Goal: Complete application form

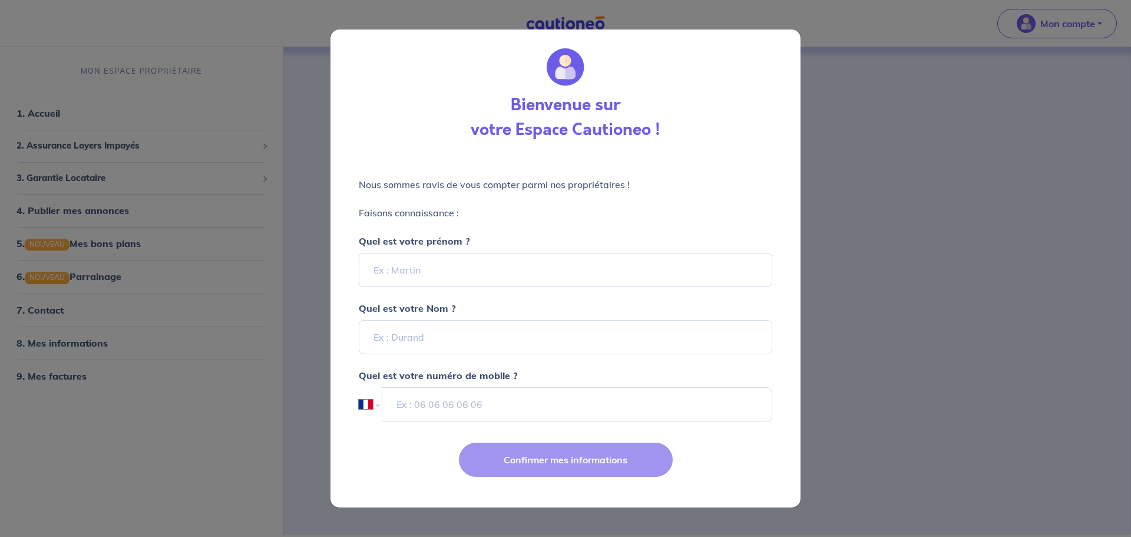
select select "FR"
click at [508, 278] on input "Quel est votre prénom ?" at bounding box center [566, 270] width 414 height 34
type input "[PERSON_NAME]"
type input "LENAIN"
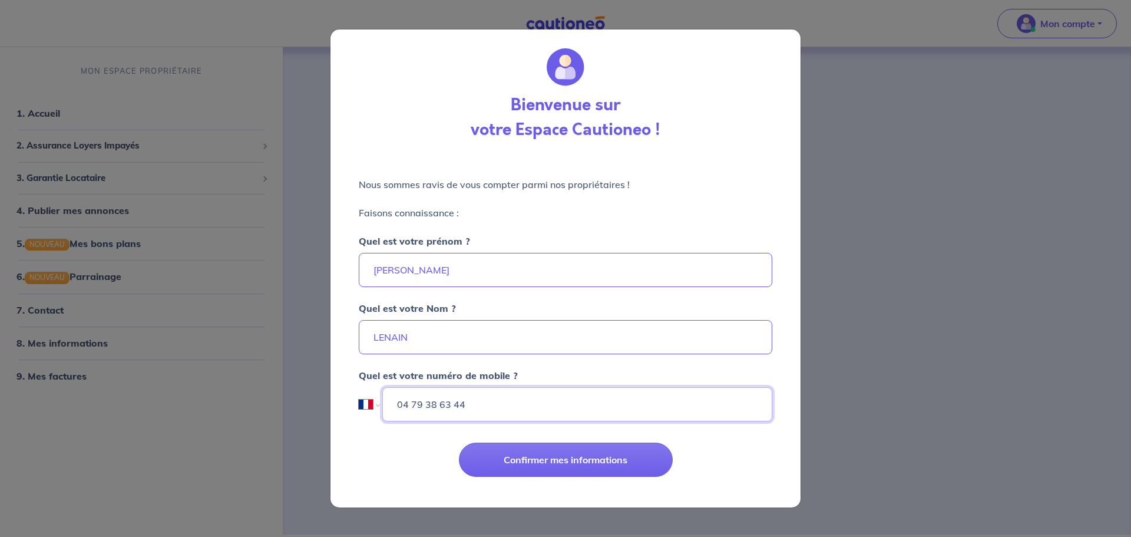
click at [516, 416] on input "04 79 38 63 44" at bounding box center [577, 404] width 390 height 34
type input "0"
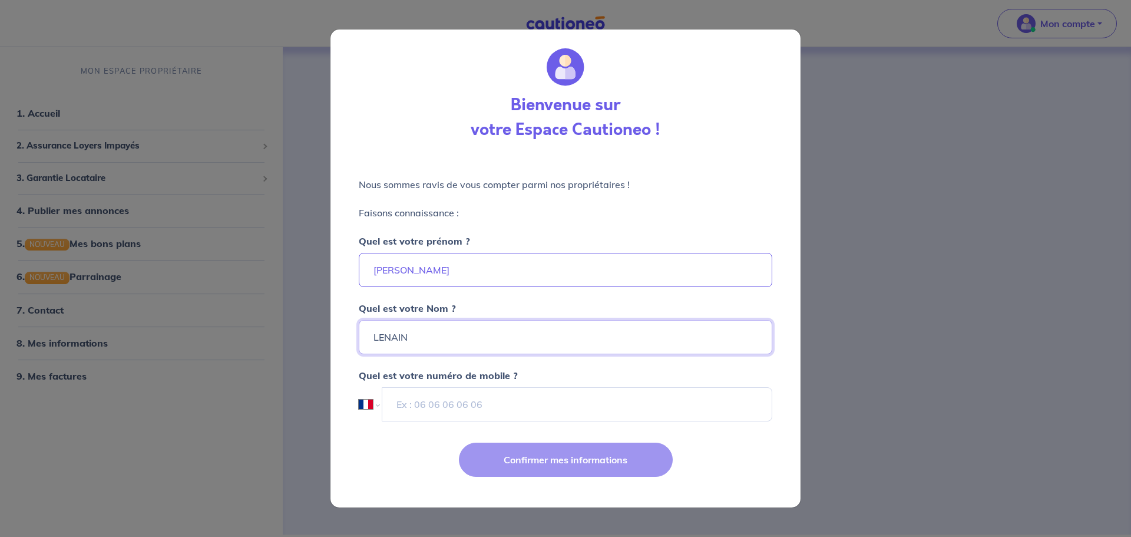
drag, startPoint x: 446, startPoint y: 335, endPoint x: 0, endPoint y: 186, distance: 470.2
click at [0, 186] on div "Bienvenue sur votre Espace Cautioneo ! Nous sommes ravis de vous compter parmi …" at bounding box center [565, 268] width 1131 height 537
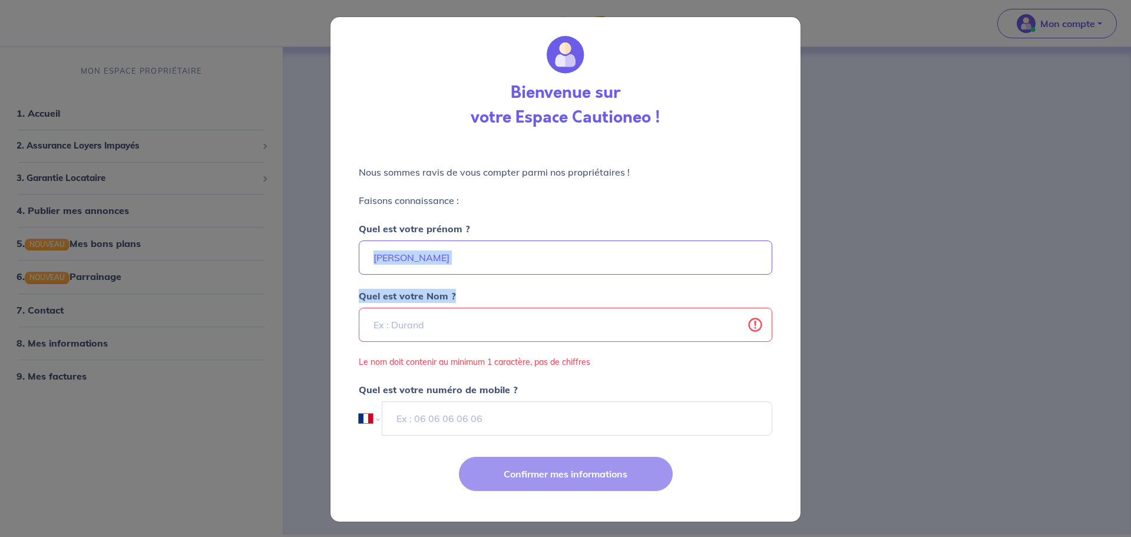
drag, startPoint x: 470, startPoint y: 283, endPoint x: 298, endPoint y: 246, distance: 175.8
click at [298, 246] on div "Bienvenue sur votre Espace Cautioneo ! Nous sommes ravis de vous compter parmi …" at bounding box center [565, 268] width 1131 height 537
click at [429, 245] on input "[PERSON_NAME]" at bounding box center [566, 257] width 414 height 34
click at [397, 258] on input "[PERSON_NAME]" at bounding box center [566, 257] width 414 height 34
click at [480, 302] on div "Quel est votre Nom ? Le nom doit contenir au minimum 1 caractère, pas de chiffr…" at bounding box center [566, 322] width 414 height 94
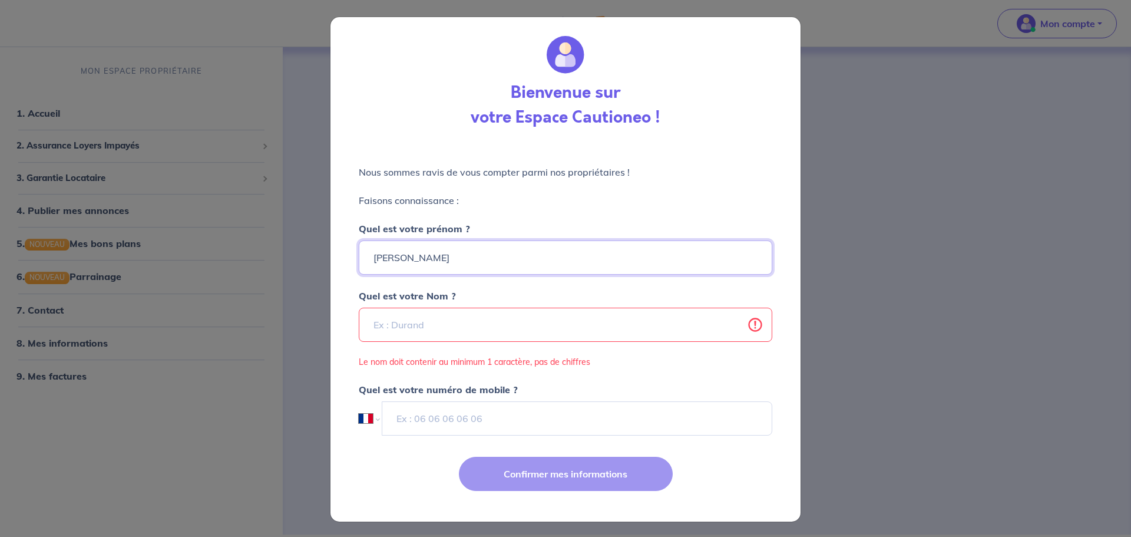
click at [449, 253] on input "[PERSON_NAME]" at bounding box center [566, 257] width 414 height 34
type input "C"
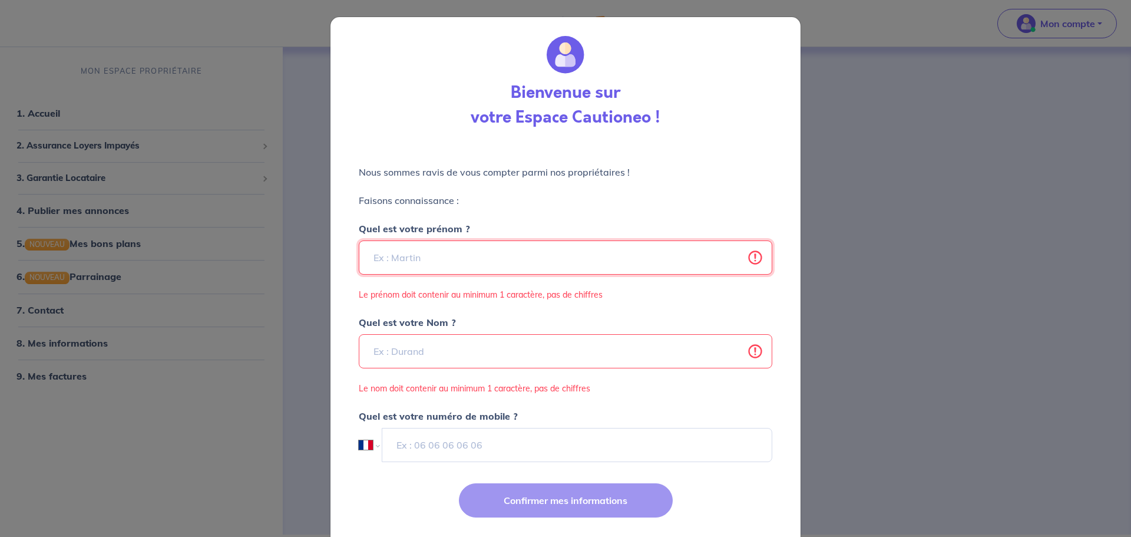
scroll to position [28, 0]
